Goal: Information Seeking & Learning: Learn about a topic

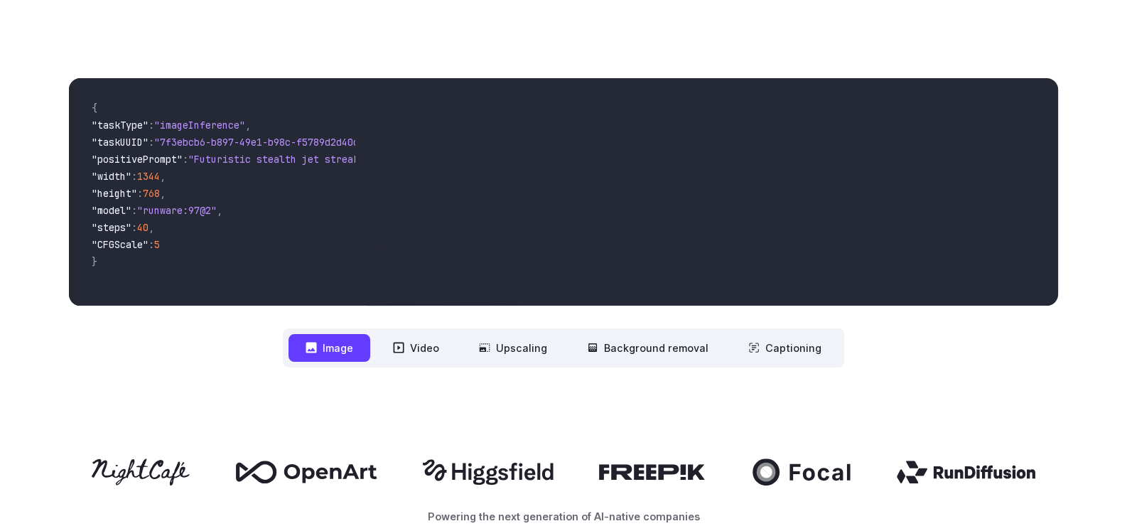
scroll to position [448, 0]
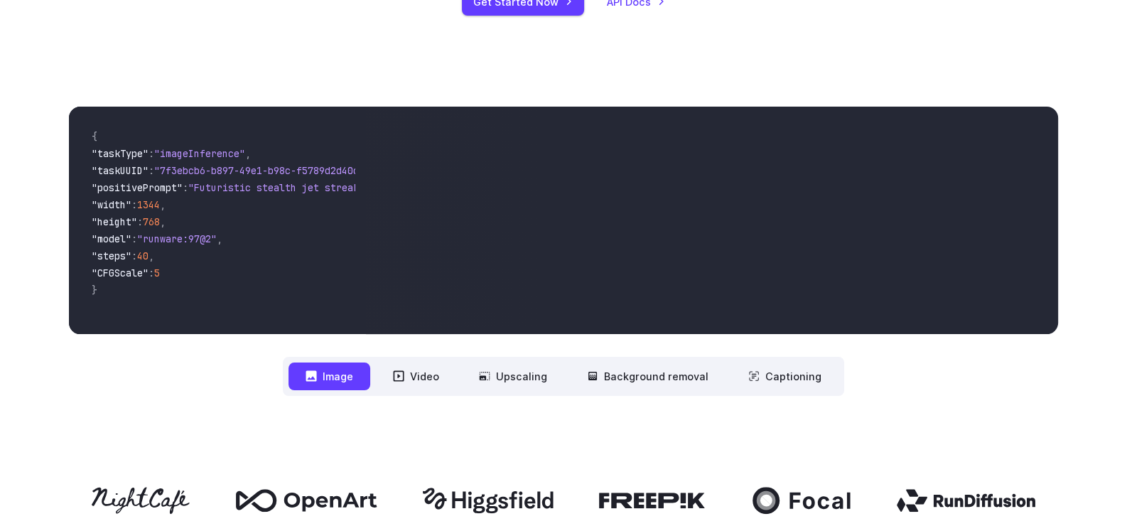
drag, startPoint x: 724, startPoint y: 219, endPoint x: 792, endPoint y: 217, distance: 68.2
click at [792, 217] on video at bounding box center [712, 220] width 692 height 227
click at [402, 382] on button "Video" at bounding box center [416, 376] width 80 height 28
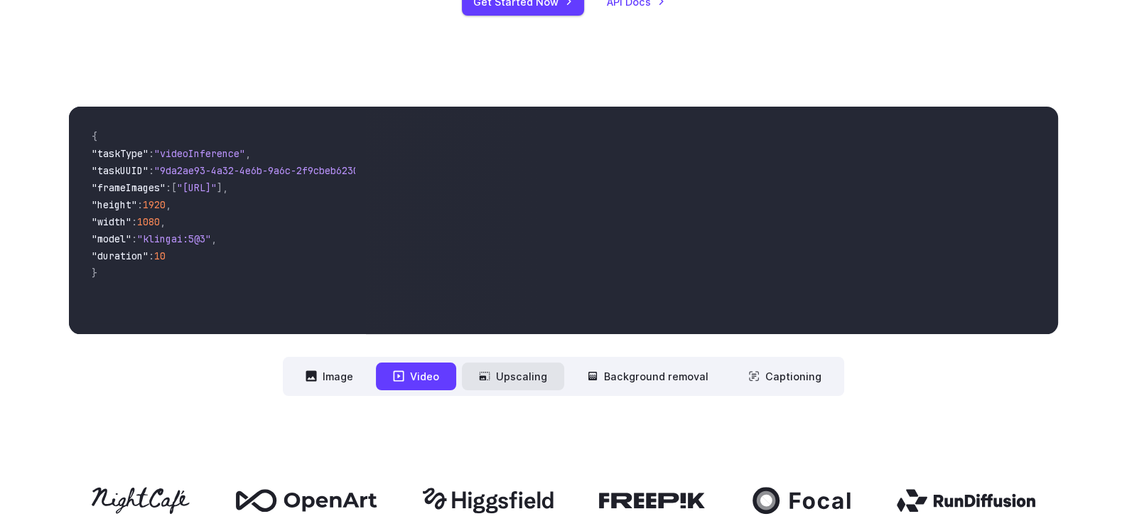
click at [502, 378] on button "Upscaling" at bounding box center [513, 376] width 102 height 28
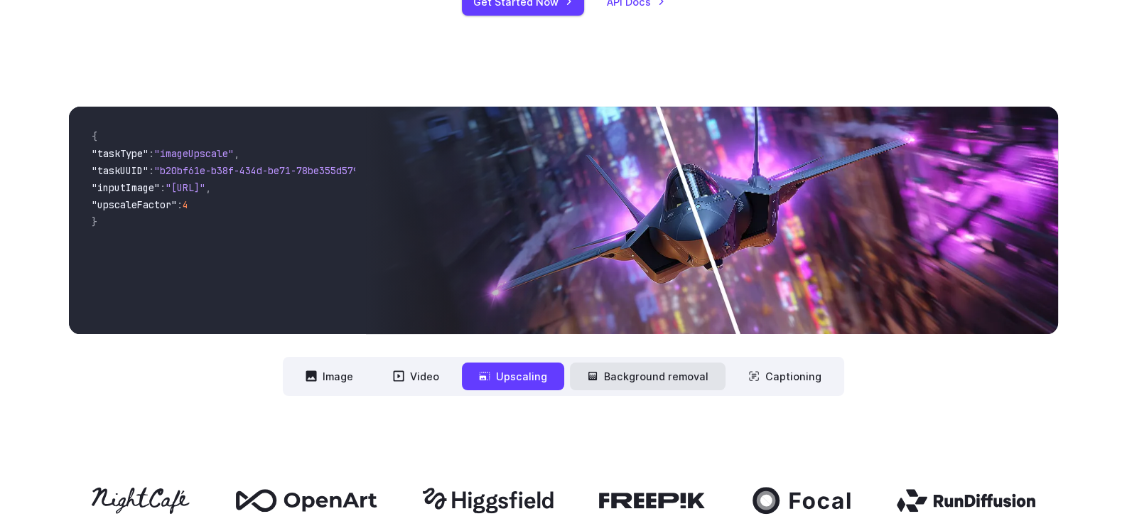
click at [624, 368] on button "Background removal" at bounding box center [648, 376] width 156 height 28
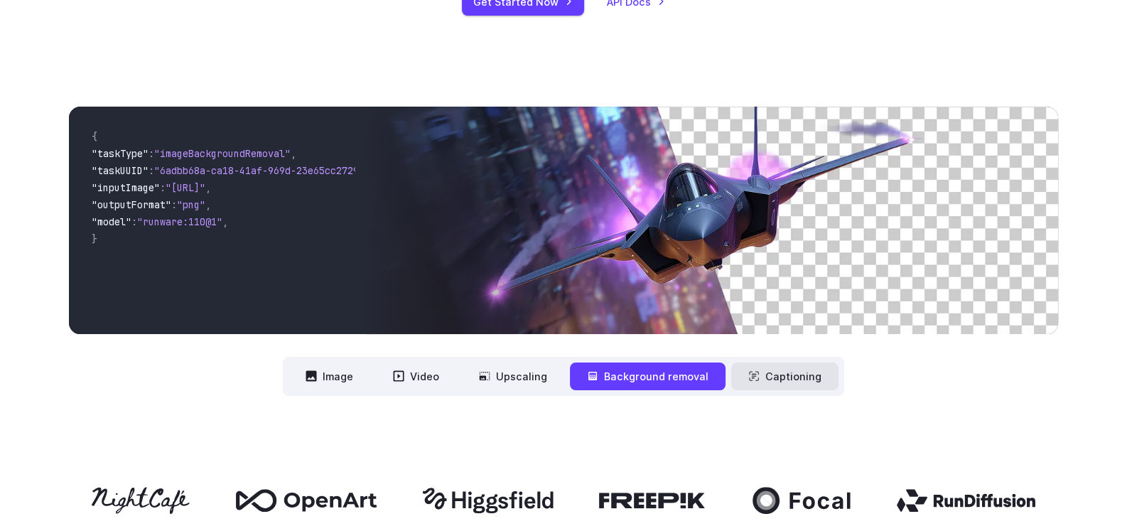
click at [786, 371] on button "Captioning" at bounding box center [784, 376] width 107 height 28
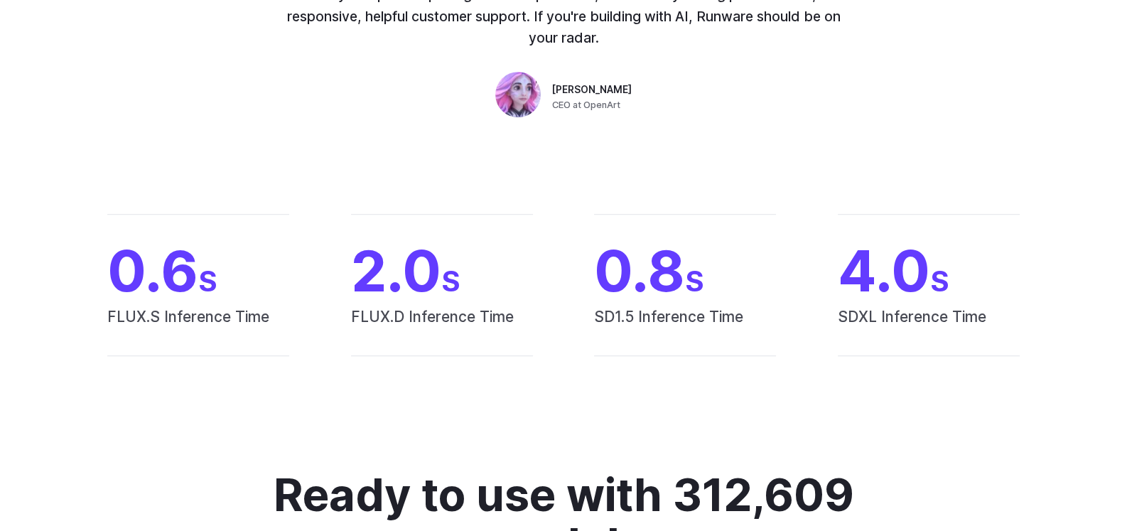
scroll to position [1206, 0]
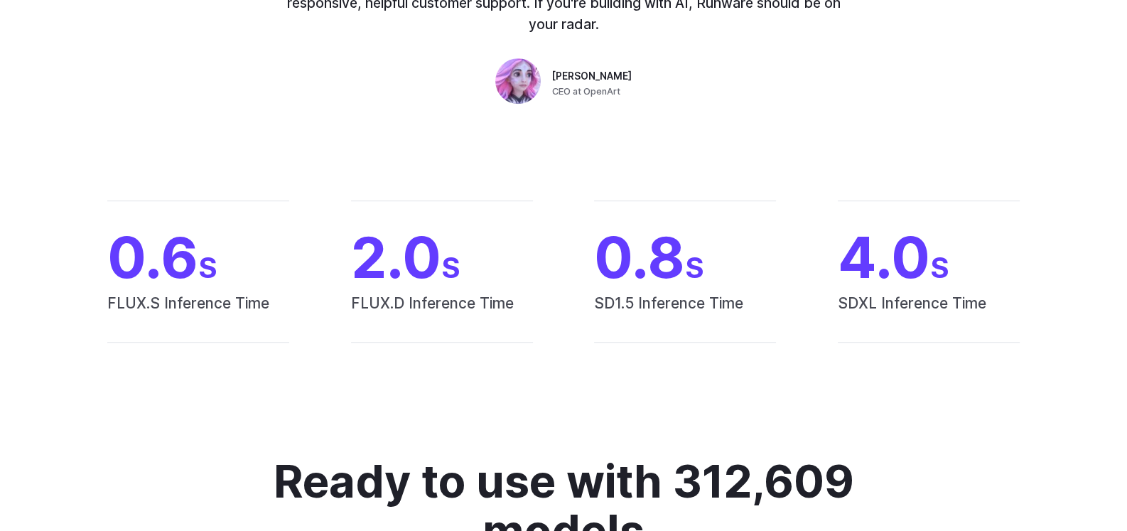
click at [519, 88] on img at bounding box center [517, 80] width 45 height 45
click at [600, 98] on span "CEO at OpenArt" at bounding box center [586, 92] width 68 height 14
click at [611, 92] on span "CEO at OpenArt" at bounding box center [586, 92] width 68 height 14
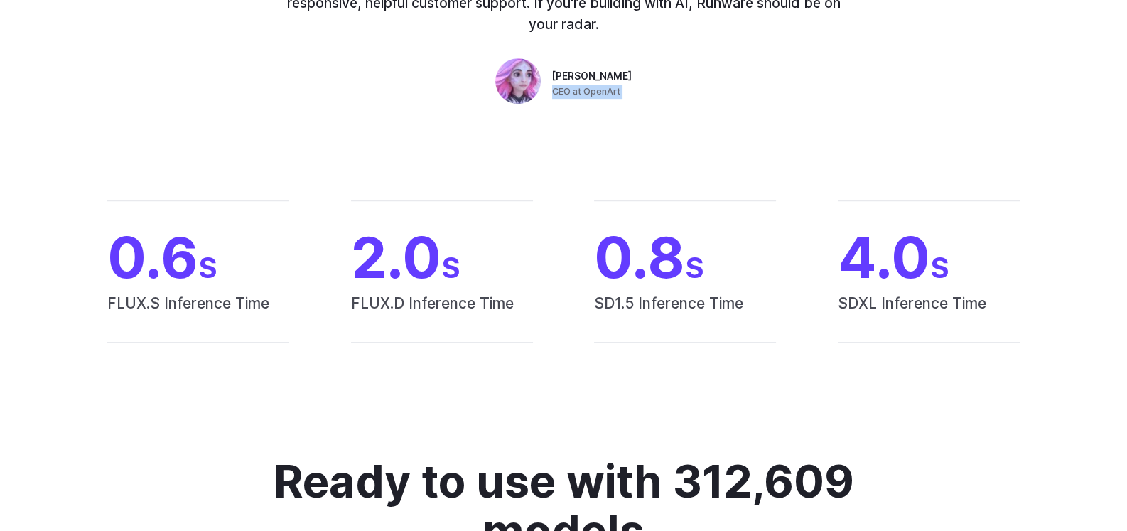
click at [620, 88] on span "CEO at OpenArt" at bounding box center [586, 92] width 68 height 14
click at [617, 87] on span "CEO at OpenArt" at bounding box center [586, 92] width 68 height 14
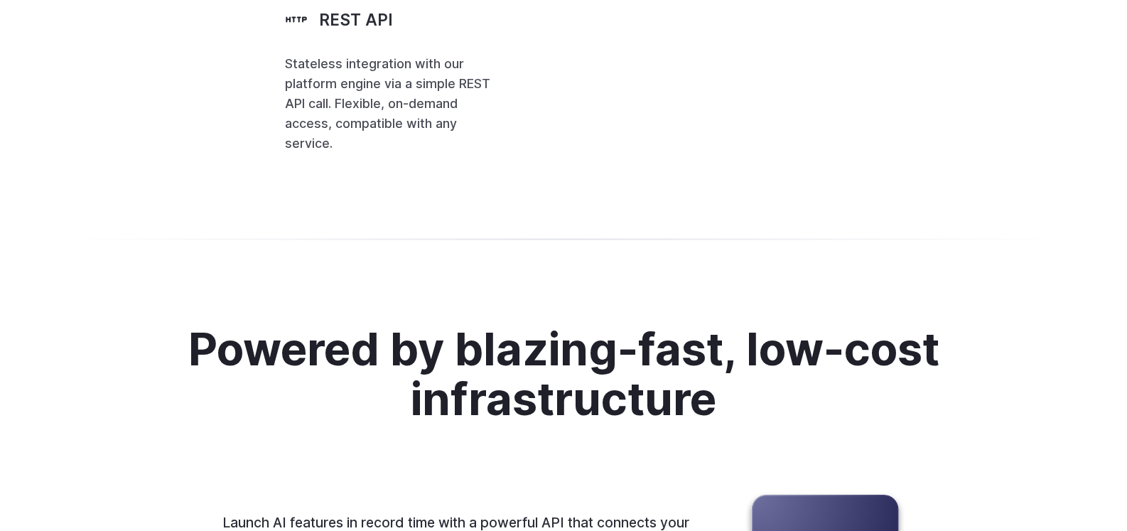
scroll to position [3476, 0]
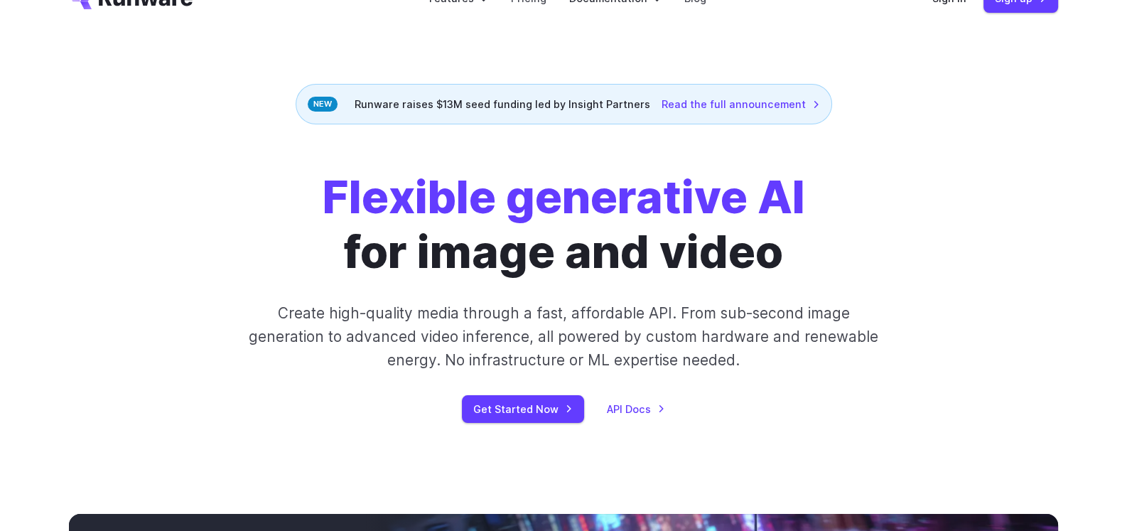
scroll to position [0, 0]
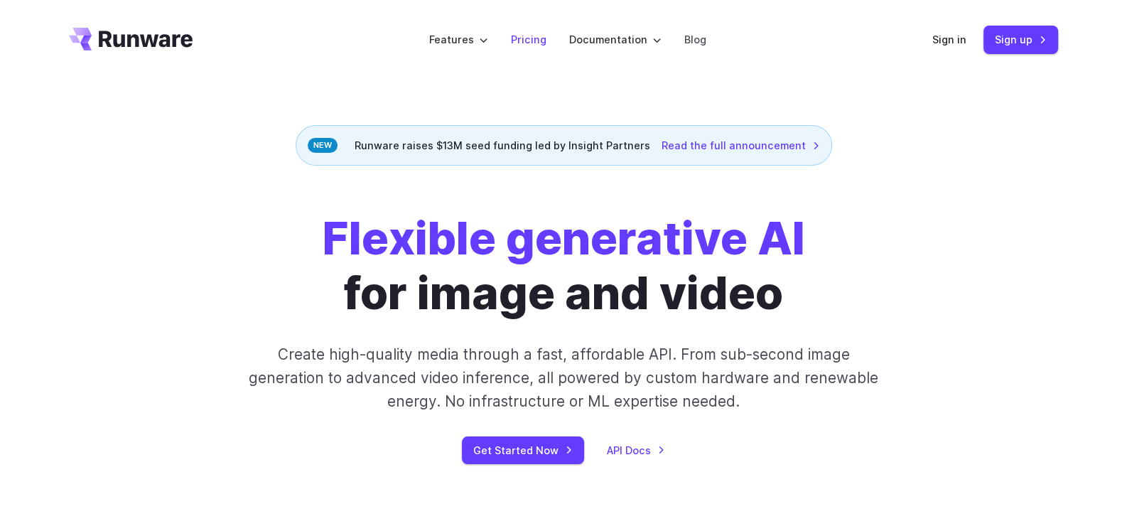
click at [520, 37] on link "Pricing" at bounding box center [529, 39] width 36 height 16
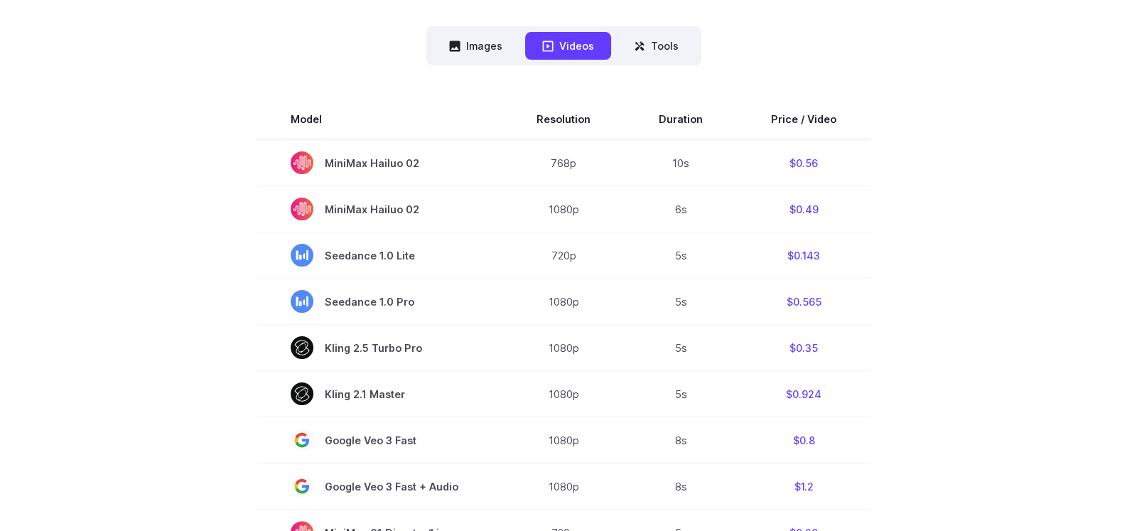
scroll to position [379, 0]
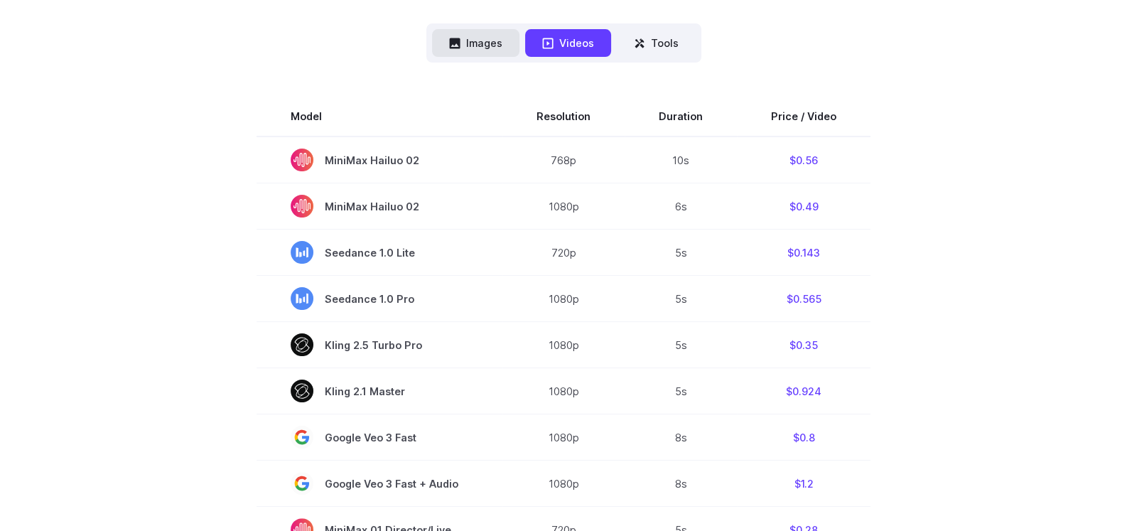
click at [491, 45] on button "Images" at bounding box center [475, 43] width 87 height 28
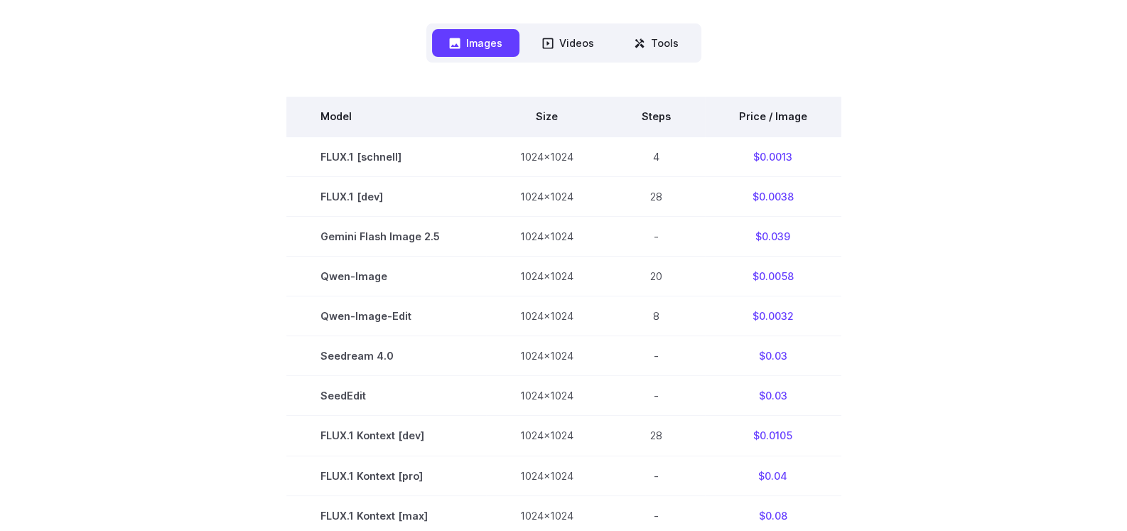
click at [653, 112] on th "Steps" at bounding box center [655, 117] width 97 height 40
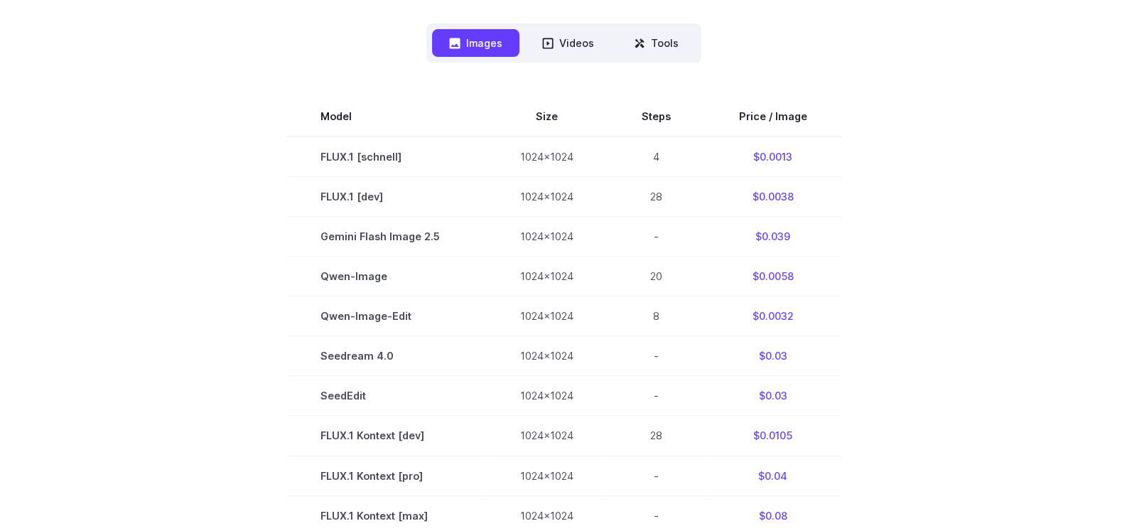
click at [864, 137] on section "Model Size Steps Price / Image FLUX.1 [schnell] 1024x1024 4 $0.0013 FLUX.1 [dev…" at bounding box center [563, 515] width 989 height 836
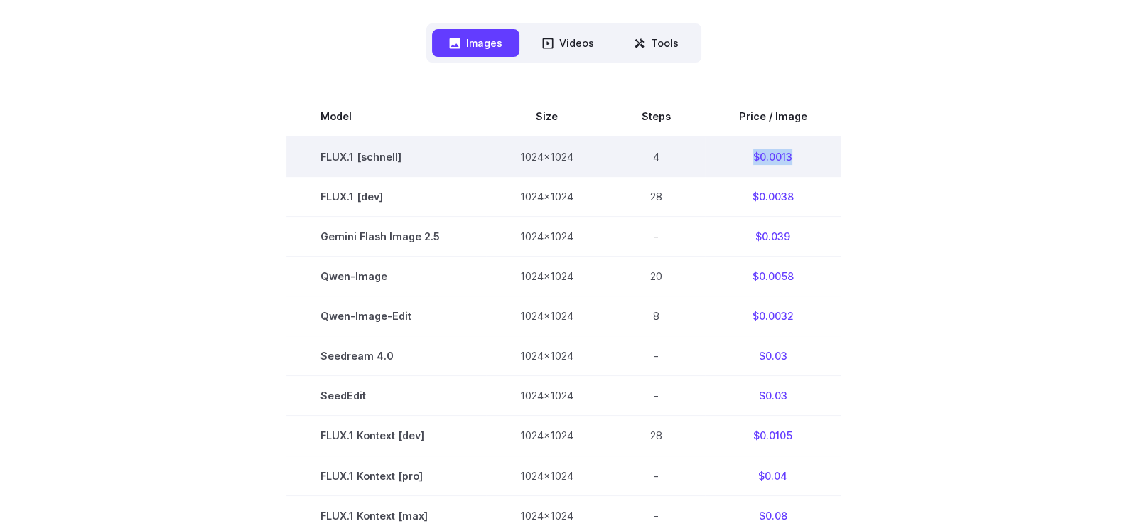
drag, startPoint x: 793, startPoint y: 156, endPoint x: 731, endPoint y: 162, distance: 62.8
click at [731, 162] on td "$0.0013" at bounding box center [773, 156] width 136 height 40
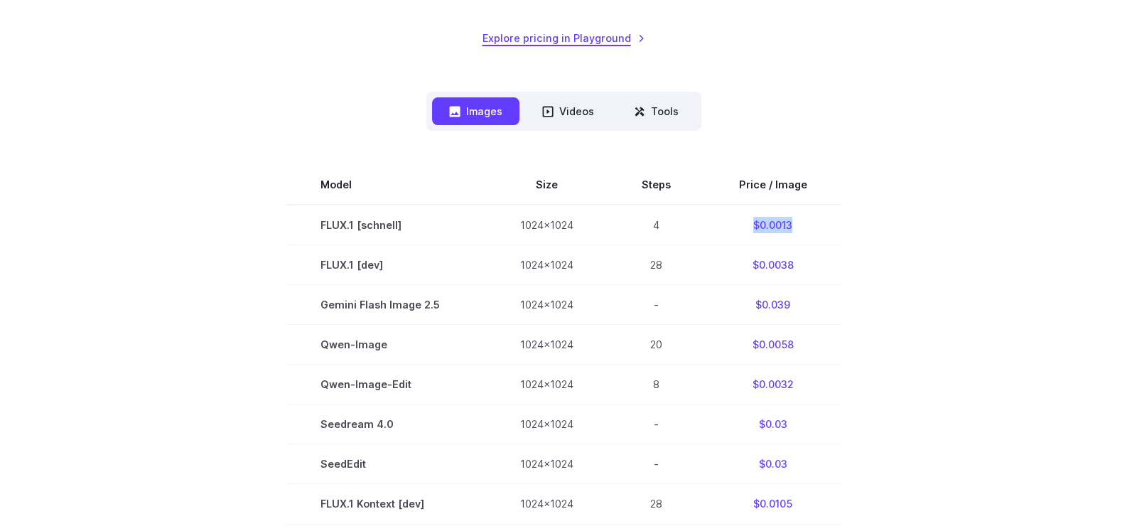
scroll to position [473, 0]
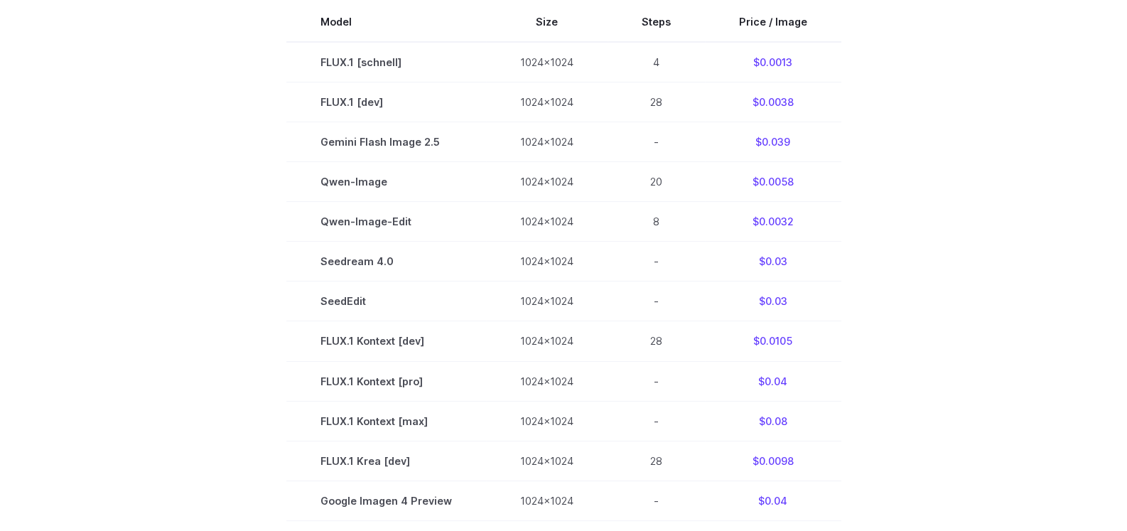
click at [928, 284] on section "Model Size Steps Price / Image FLUX.1 [schnell] 1024x1024 4 $0.0013 FLUX.1 [dev…" at bounding box center [563, 420] width 989 height 836
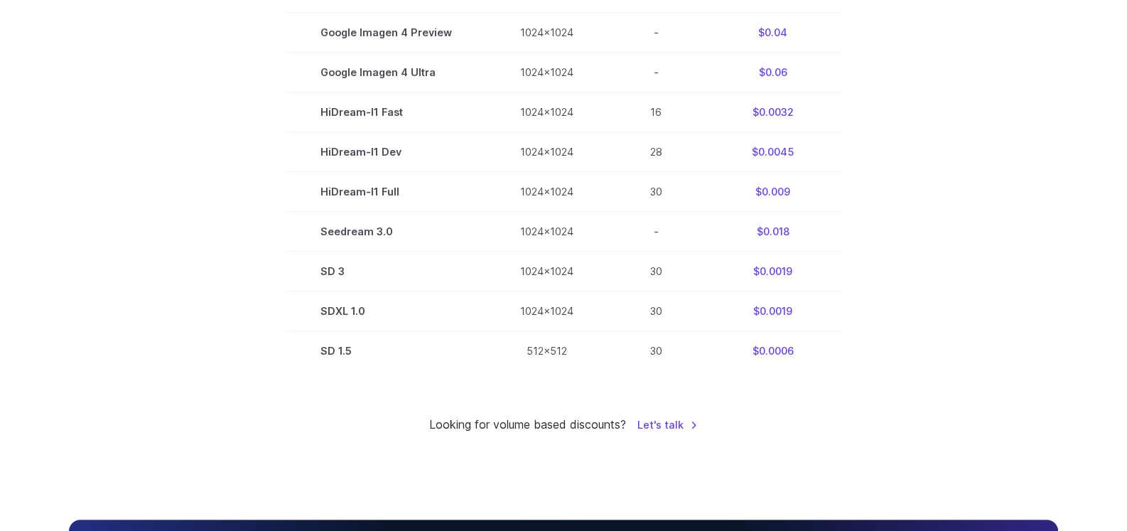
scroll to position [947, 0]
